Goal: Information Seeking & Learning: Learn about a topic

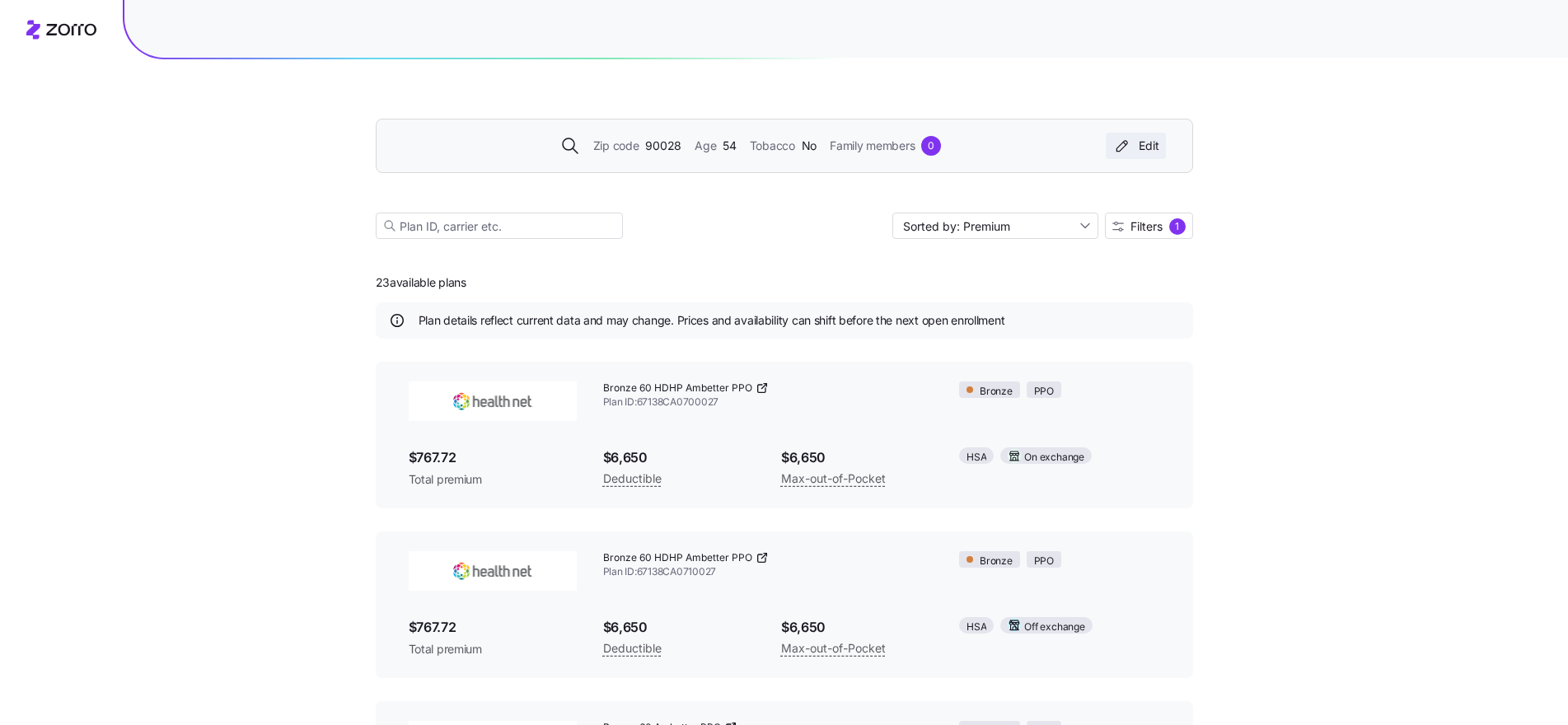
click at [1152, 147] on div "Edit" at bounding box center [1136, 145] width 47 height 17
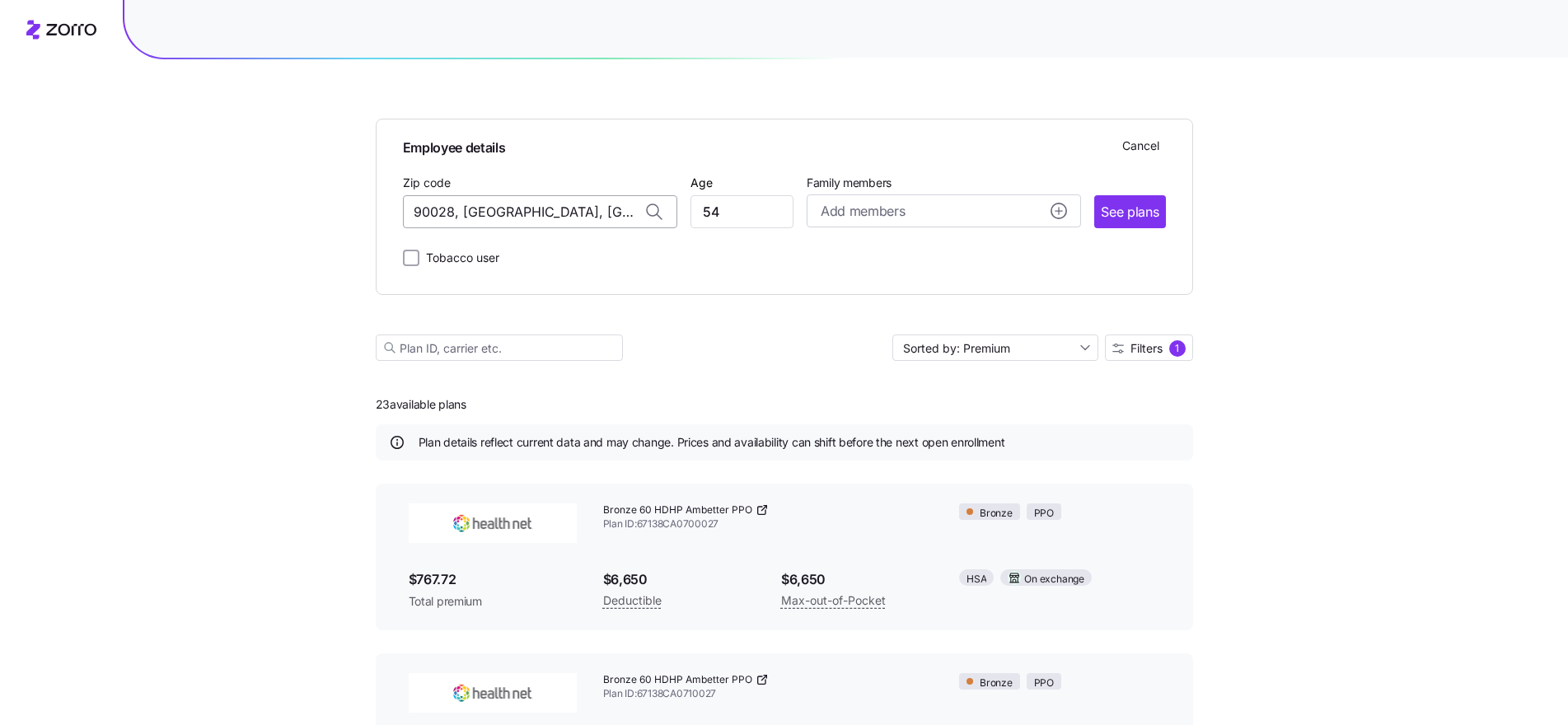
drag, startPoint x: 528, startPoint y: 217, endPoint x: 487, endPoint y: 217, distance: 41.0
click at [487, 217] on input "90028, [GEOGRAPHIC_DATA], [GEOGRAPHIC_DATA]" at bounding box center [540, 212] width 275 height 33
drag, startPoint x: 628, startPoint y: 211, endPoint x: 394, endPoint y: 211, distance: 234.0
click at [394, 211] on div "Employee details Cancel Zip code 90028, [GEOGRAPHIC_DATA], [GEOGRAPHIC_DATA] Ag…" at bounding box center [784, 207] width 817 height 177
click at [511, 258] on span "10016, [US_STATE][GEOGRAPHIC_DATA], [GEOGRAPHIC_DATA]" at bounding box center [535, 255] width 230 height 21
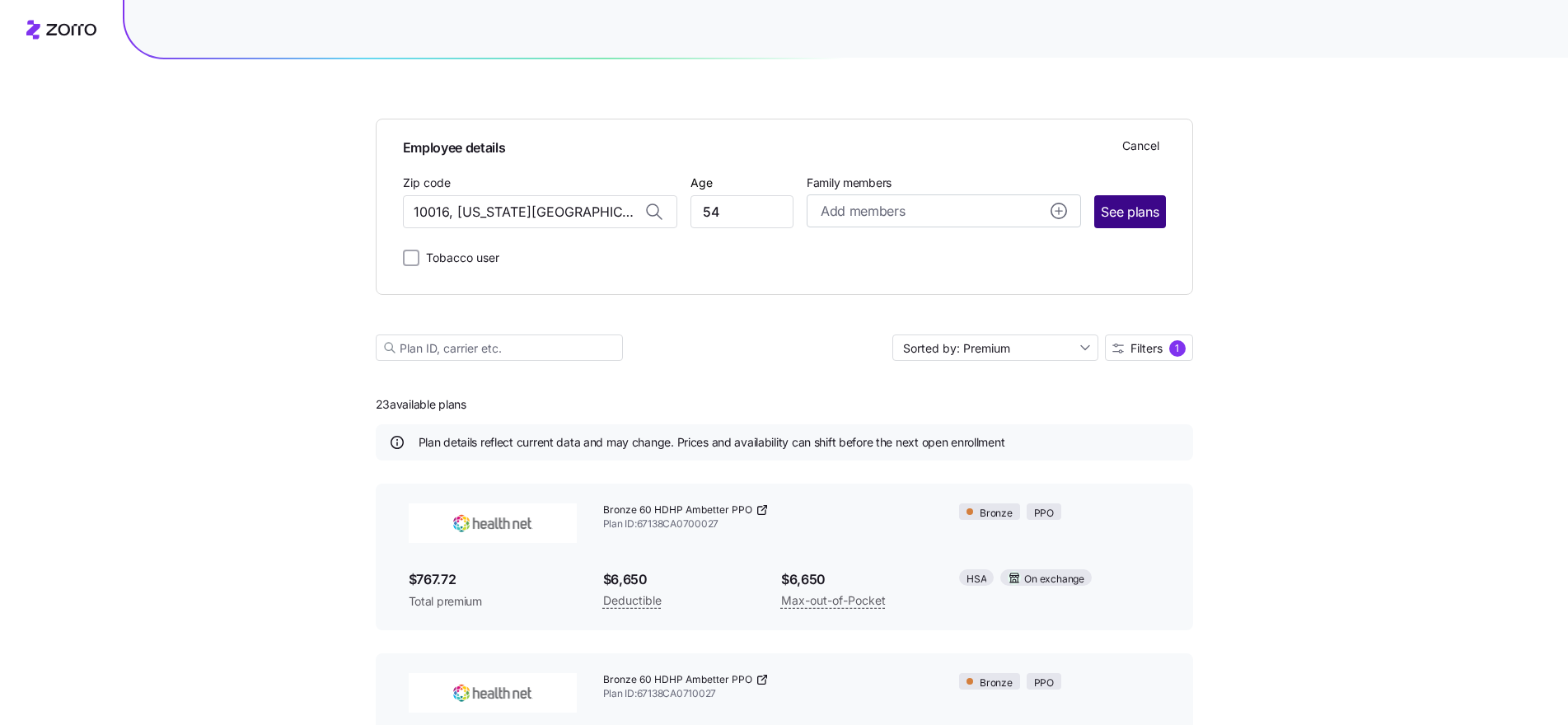
type input "10016, [US_STATE][GEOGRAPHIC_DATA], [GEOGRAPHIC_DATA]"
click at [1142, 208] on span "See plans" at bounding box center [1129, 212] width 58 height 21
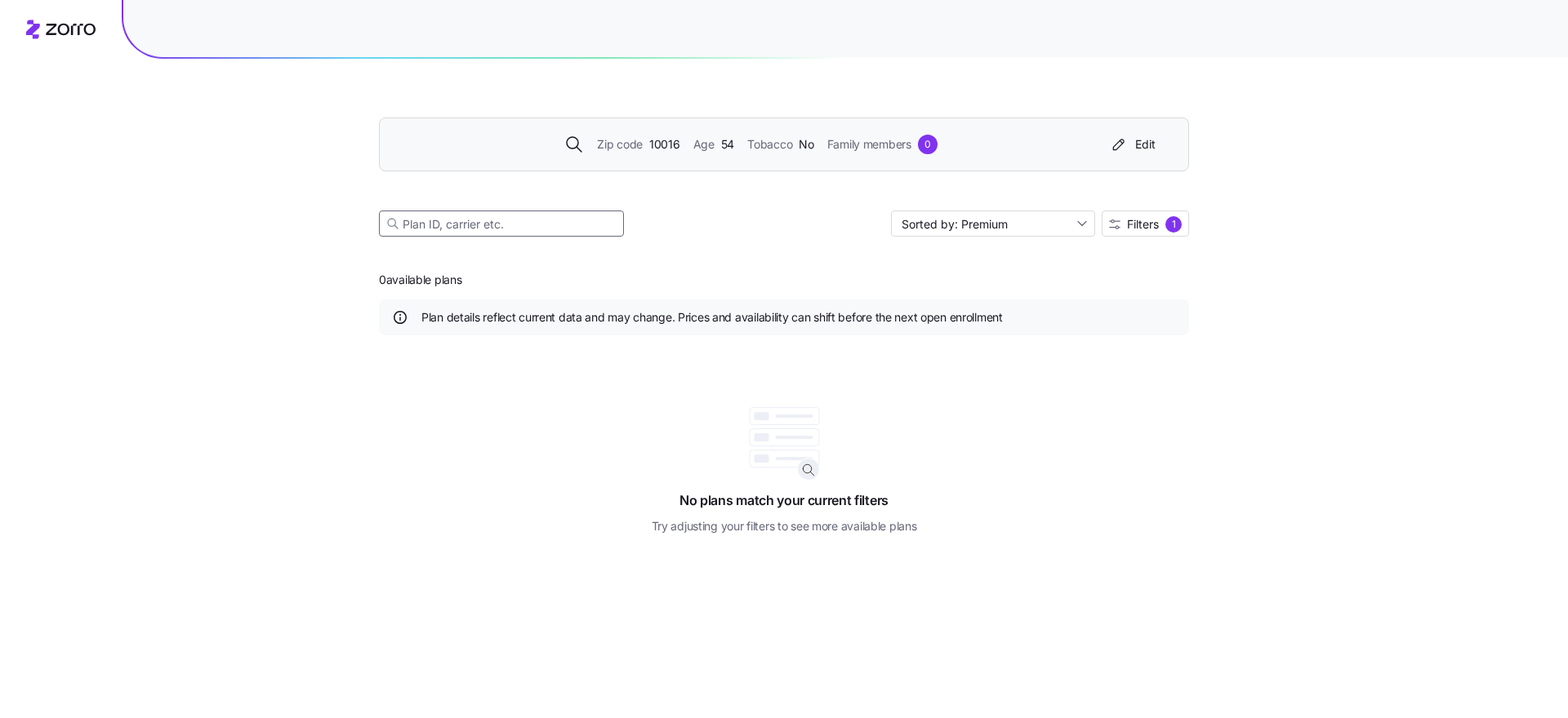
click at [450, 227] on input at bounding box center [502, 223] width 245 height 26
type input "10016"
click at [1130, 227] on span "Filters" at bounding box center [1142, 224] width 32 height 12
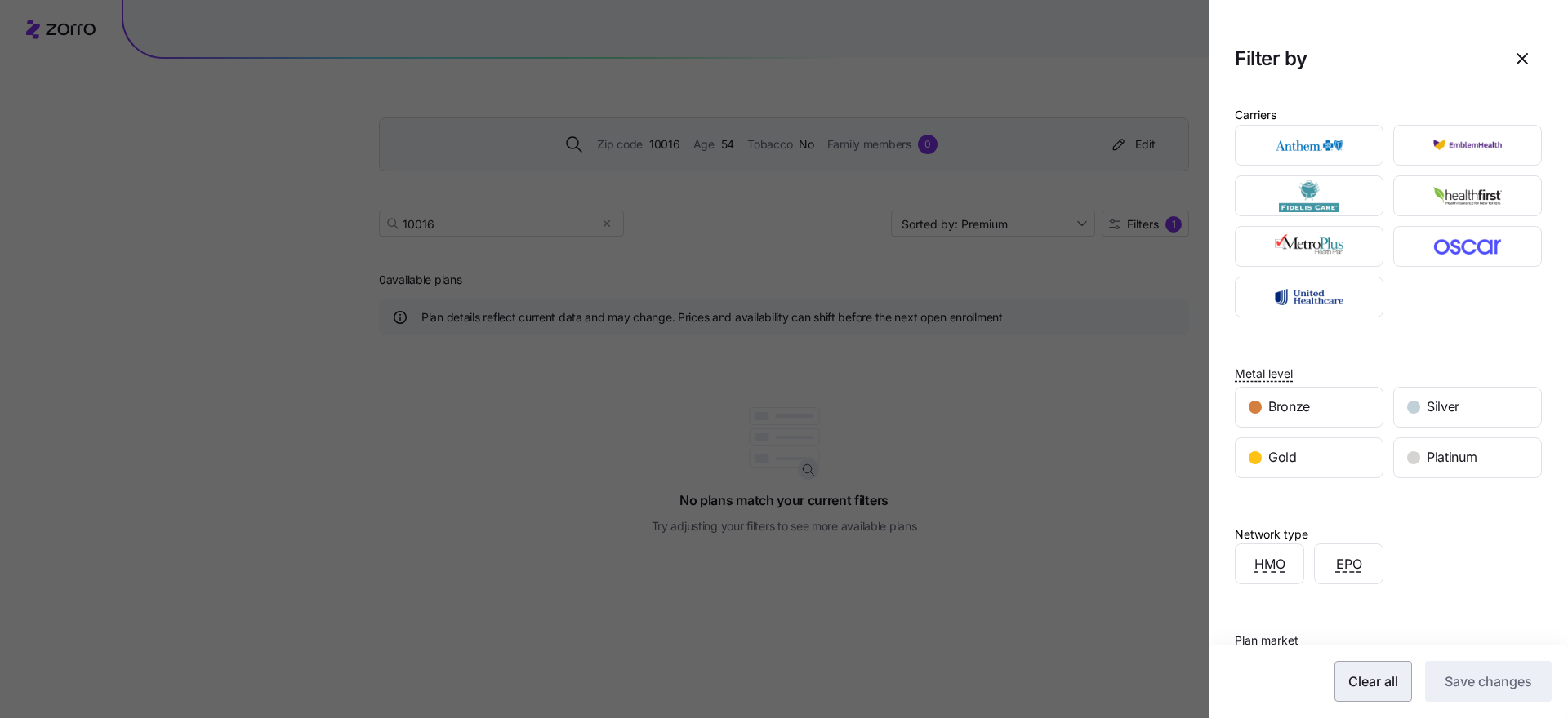
click at [1376, 682] on span "Clear all" at bounding box center [1373, 681] width 50 height 19
click at [1481, 687] on span "Save changes" at bounding box center [1488, 681] width 87 height 19
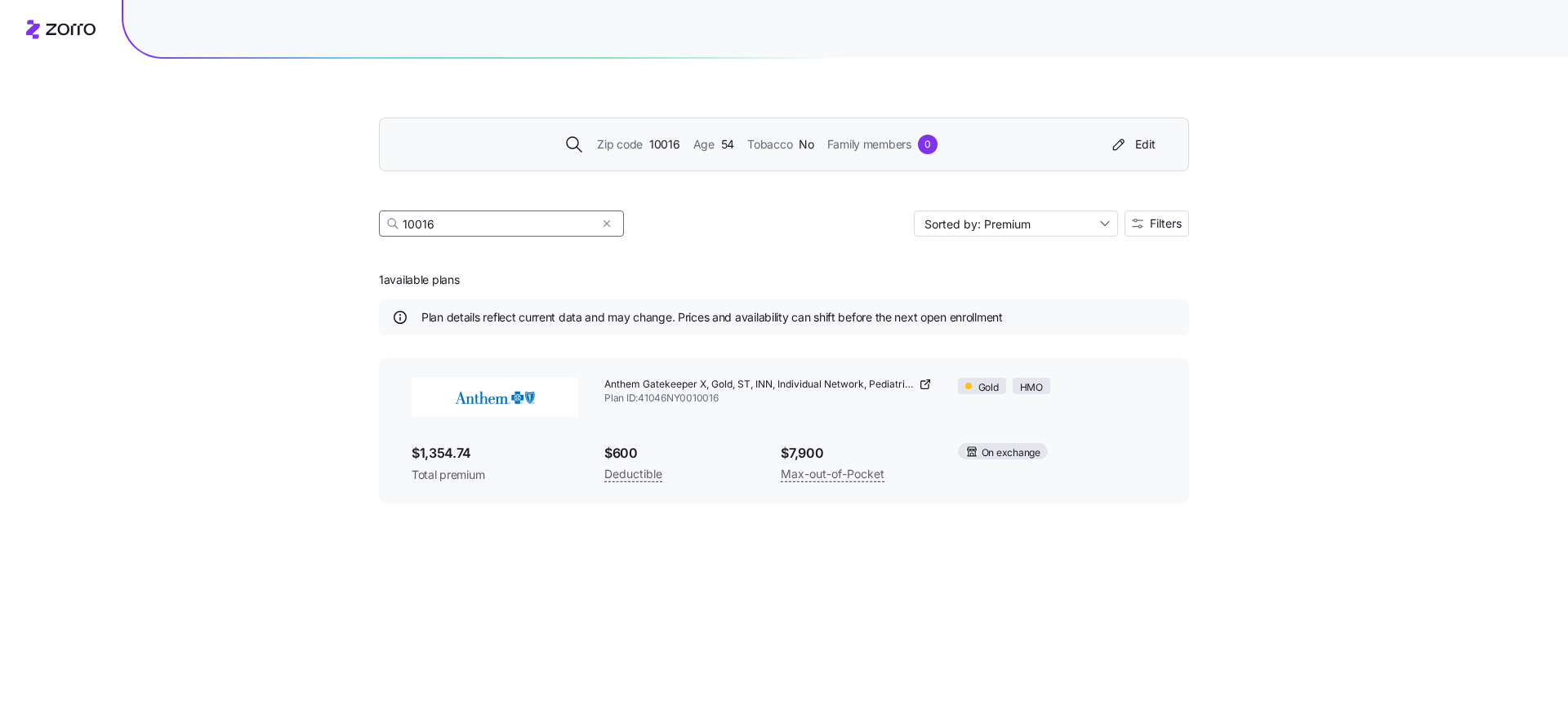
click at [513, 225] on input "10016" at bounding box center [502, 223] width 245 height 26
drag, startPoint x: 524, startPoint y: 222, endPoint x: 399, endPoint y: 222, distance: 125.0
click at [399, 222] on div "10016" at bounding box center [502, 223] width 245 height 26
click at [1132, 145] on div "Edit" at bounding box center [1132, 144] width 47 height 17
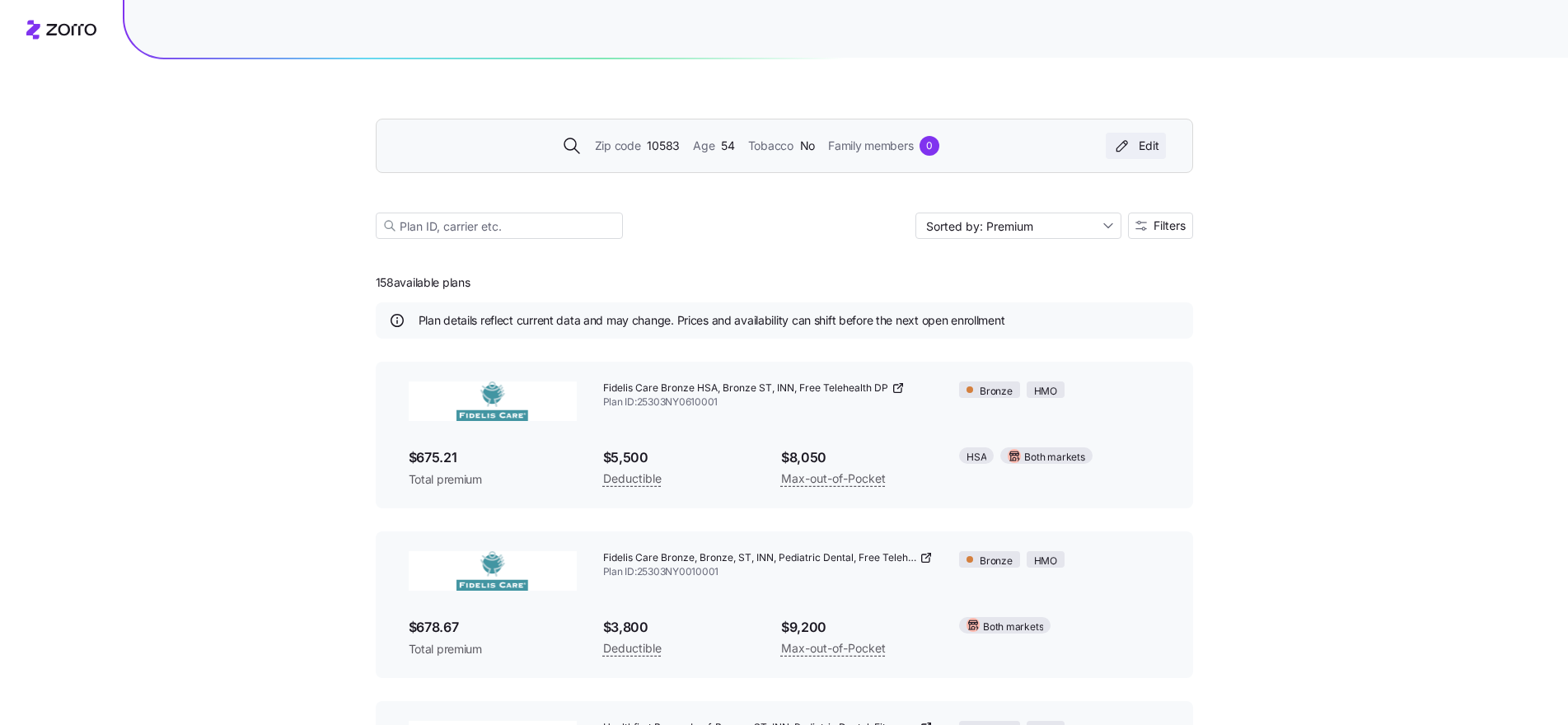
click at [1147, 148] on div "Edit" at bounding box center [1136, 145] width 47 height 17
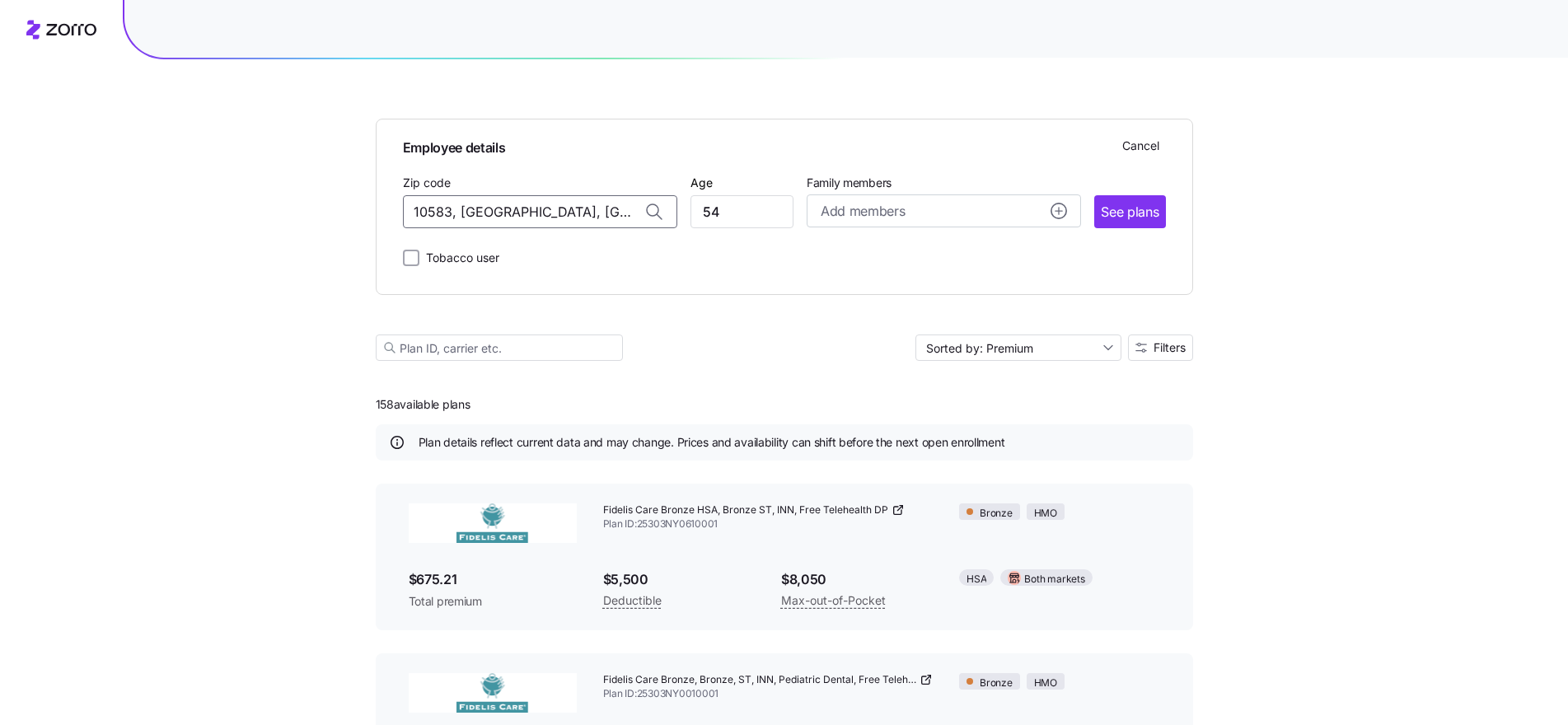
drag, startPoint x: 601, startPoint y: 213, endPoint x: 389, endPoint y: 209, distance: 212.0
click at [389, 209] on div "Employee details Cancel Zip code 10583, [GEOGRAPHIC_DATA], [GEOGRAPHIC_DATA] Ag…" at bounding box center [784, 207] width 817 height 177
click at [504, 258] on span "10016, [US_STATE][GEOGRAPHIC_DATA], [GEOGRAPHIC_DATA]" at bounding box center [535, 255] width 230 height 21
type input "10016, [US_STATE][GEOGRAPHIC_DATA], [GEOGRAPHIC_DATA]"
click at [1132, 214] on span "See plans" at bounding box center [1129, 212] width 58 height 21
